Goal: Use online tool/utility

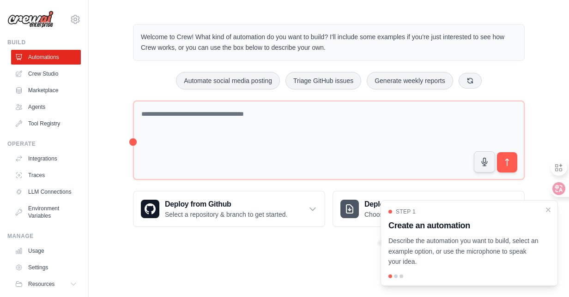
click at [395, 277] on div at bounding box center [396, 277] width 4 height 4
click at [396, 278] on div at bounding box center [396, 277] width 4 height 4
click at [396, 276] on div at bounding box center [396, 277] width 4 height 4
click at [404, 275] on div at bounding box center [469, 277] width 162 height 4
click at [548, 212] on icon "Close walkthrough" at bounding box center [548, 210] width 8 height 8
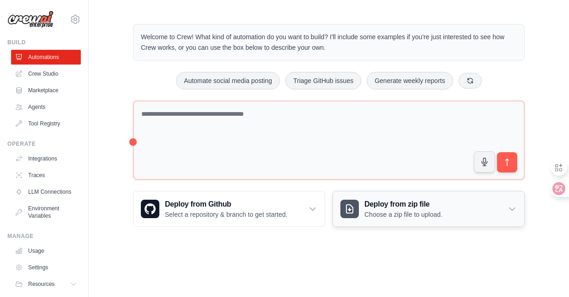
click at [503, 208] on div "Deploy from zip file Choose a zip file to upload." at bounding box center [428, 209] width 191 height 35
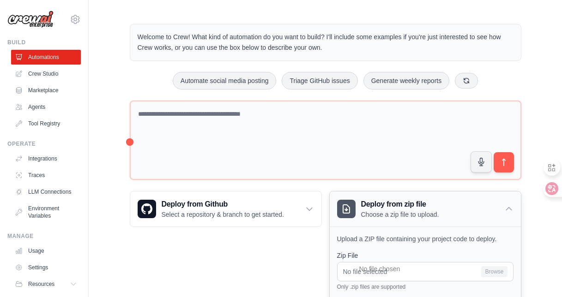
click at [502, 204] on div "Deploy from zip file Choose a zip file to upload." at bounding box center [425, 209] width 191 height 35
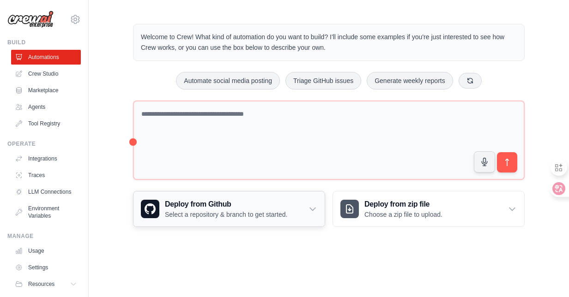
click at [298, 207] on div "Deploy from Github Select a repository & branch to get started." at bounding box center [228, 209] width 191 height 35
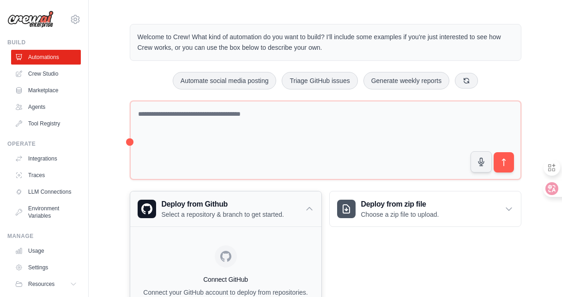
click at [298, 207] on div "Deploy from Github Select a repository & branch to get started." at bounding box center [225, 209] width 191 height 35
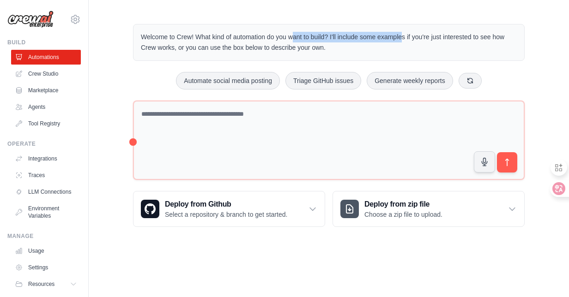
drag, startPoint x: 251, startPoint y: 37, endPoint x: 362, endPoint y: 34, distance: 111.3
click at [362, 34] on p "Welcome to Crew! What kind of automation do you want to build? I'll include som…" at bounding box center [329, 42] width 376 height 21
click at [373, 37] on p "Welcome to Crew! What kind of automation do you want to build? I'll include som…" at bounding box center [329, 42] width 376 height 21
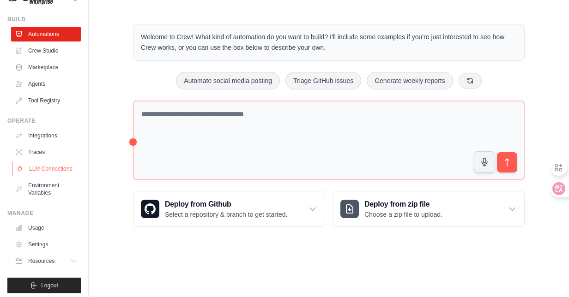
scroll to position [34, 0]
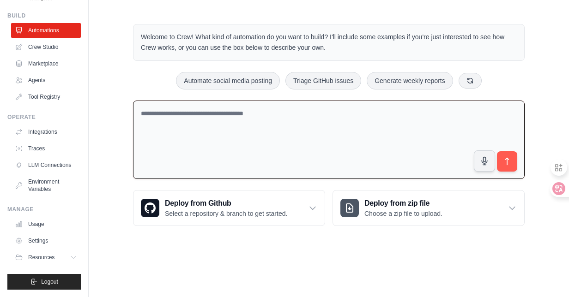
click at [228, 135] on textarea at bounding box center [329, 140] width 392 height 79
click at [56, 44] on link "Crew Studio" at bounding box center [47, 47] width 70 height 15
